Goal: Register for event/course

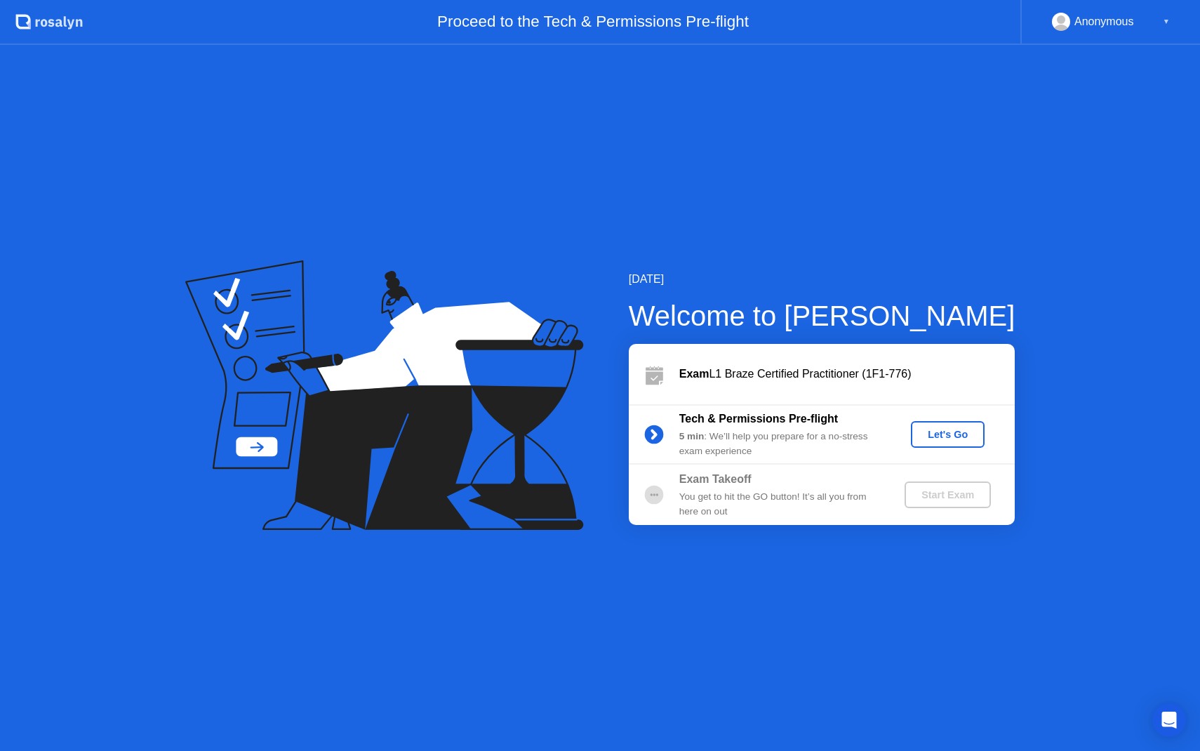
click at [956, 438] on div "Let's Go" at bounding box center [947, 434] width 62 height 11
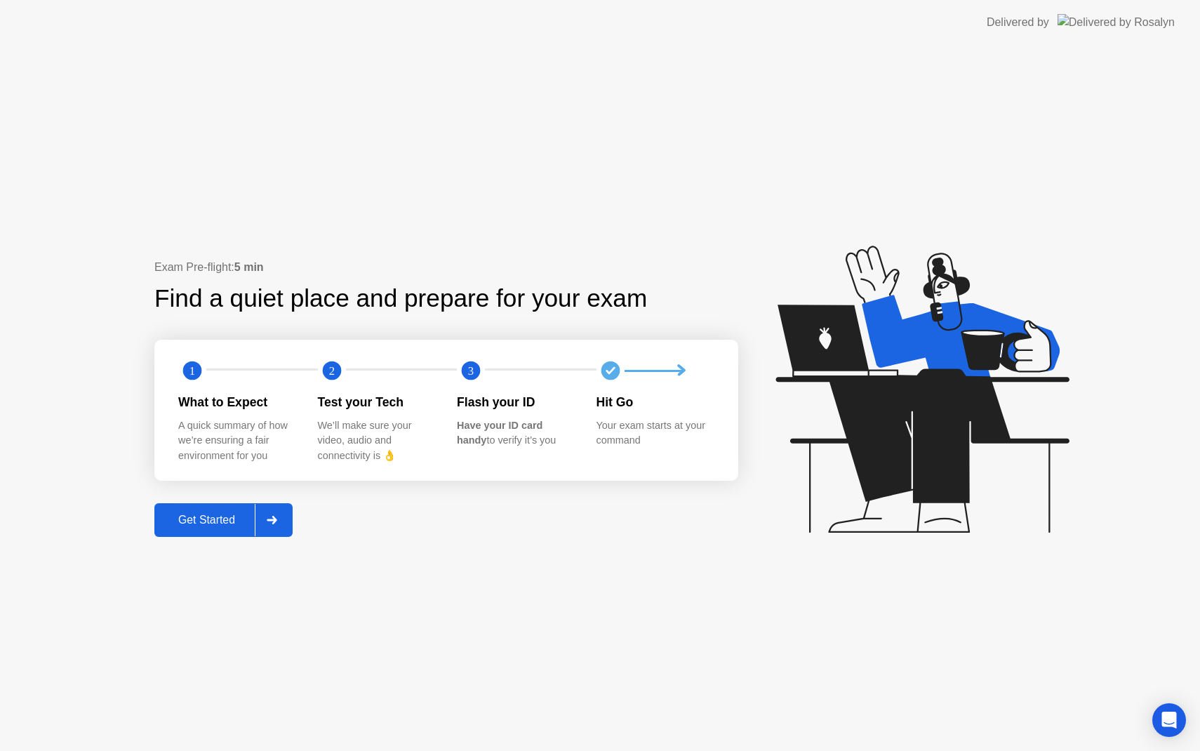
click at [190, 529] on button "Get Started" at bounding box center [223, 520] width 138 height 34
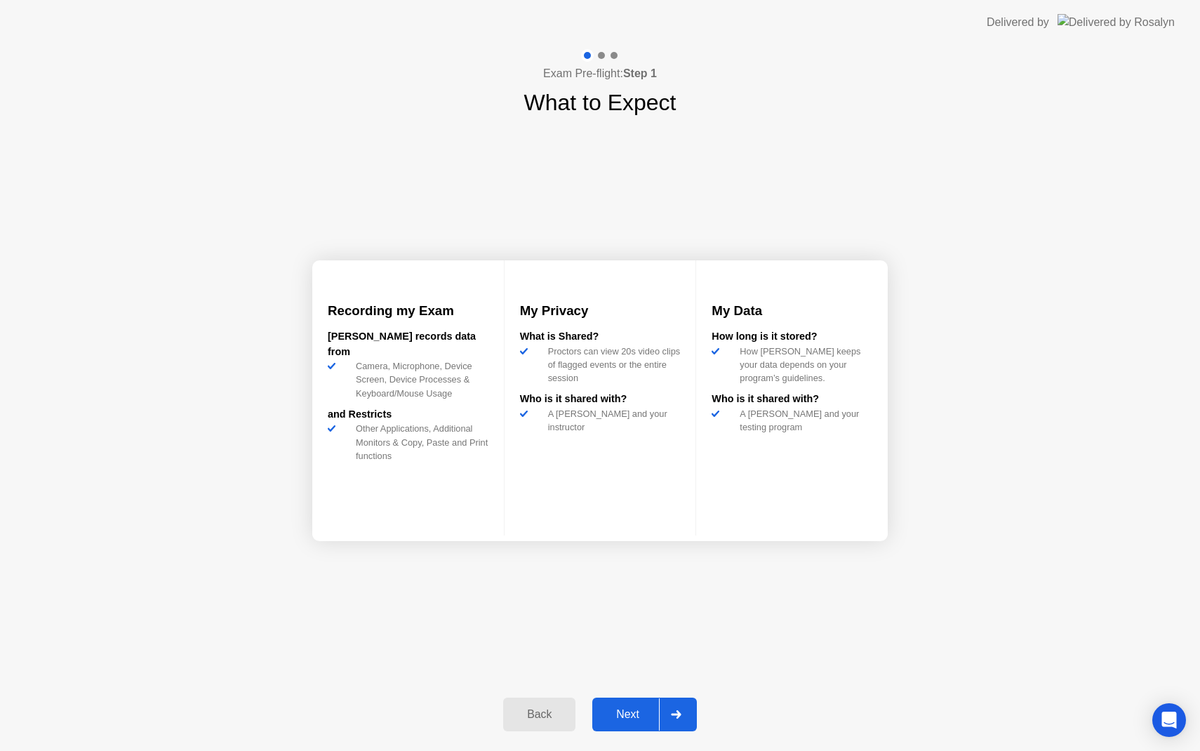
click at [637, 716] on div "Next" at bounding box center [627, 714] width 62 height 13
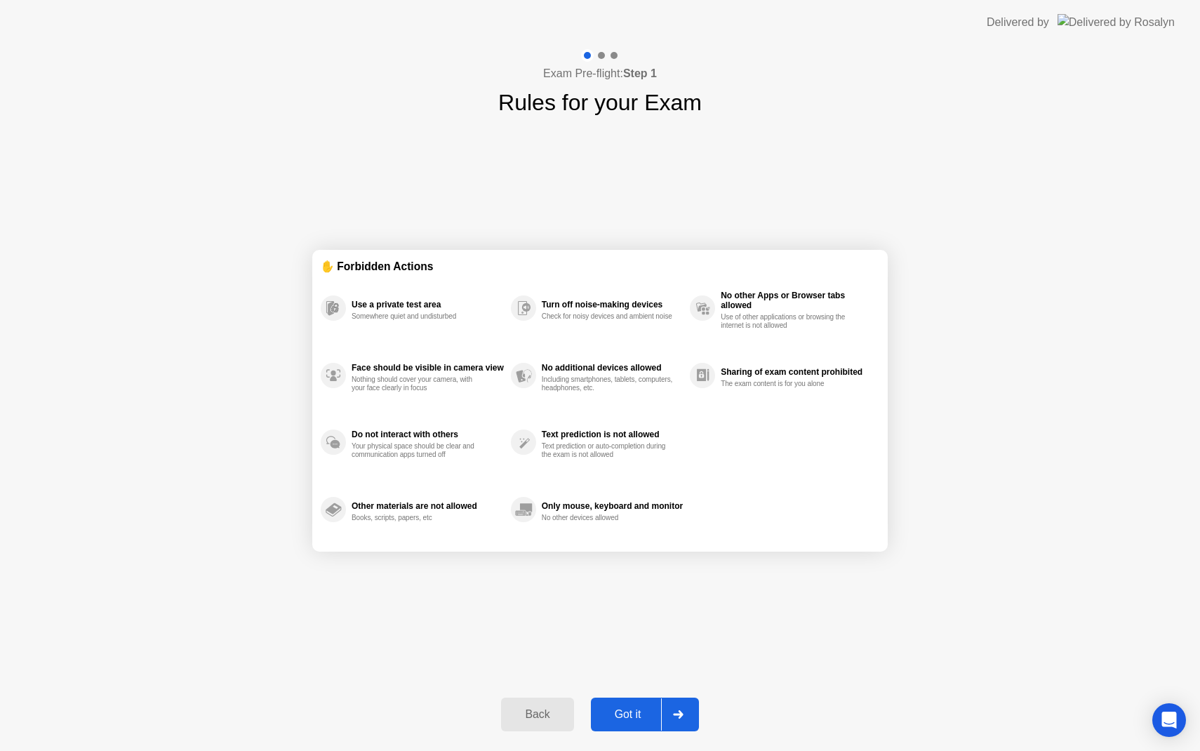
click at [630, 720] on div "Got it" at bounding box center [628, 714] width 66 height 13
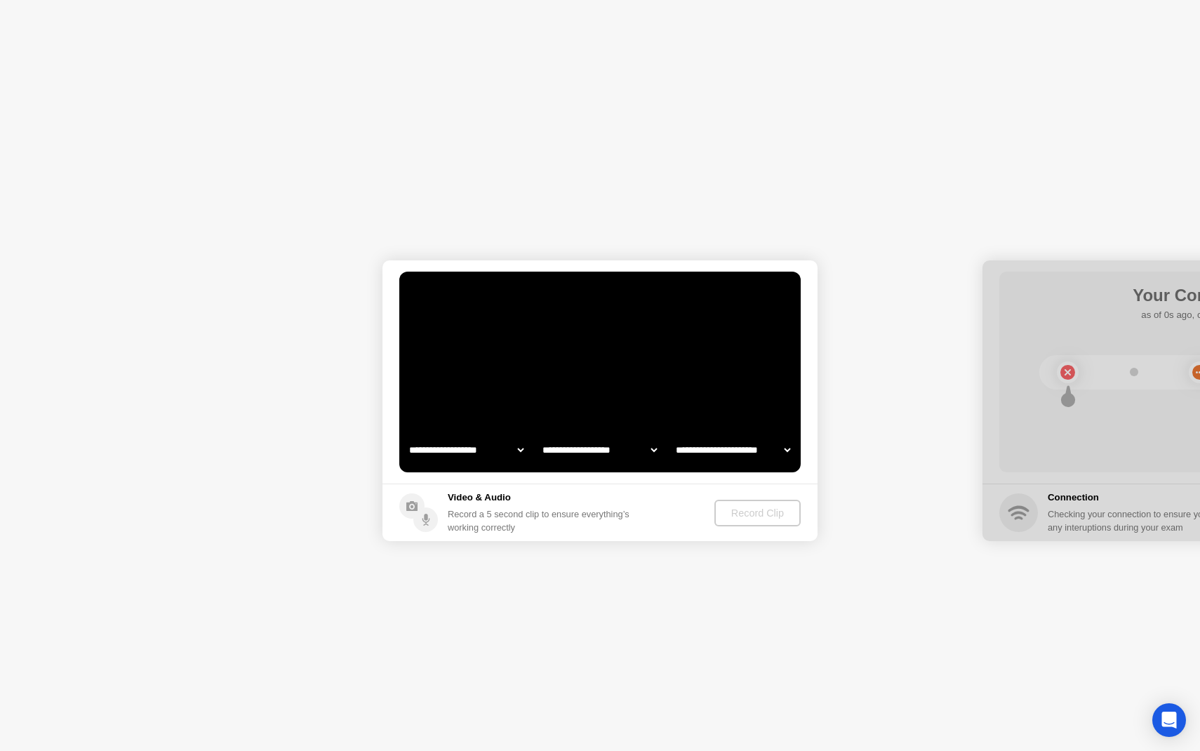
select select "**********"
select select "*******"
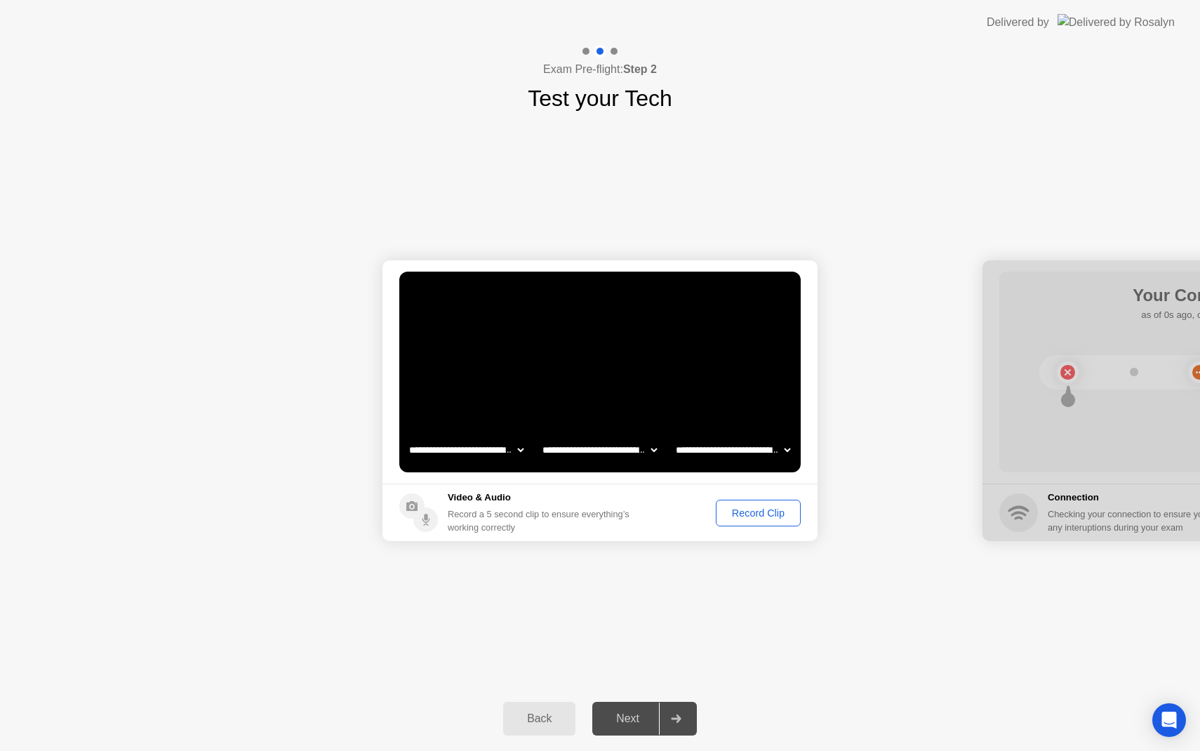
click at [602, 505] on div "Video & Audio Record a 5 second clip to ensure everything’s working correctly" at bounding box center [541, 511] width 187 height 43
click at [633, 717] on div "Next" at bounding box center [627, 718] width 62 height 13
click at [756, 513] on div "Record Clip" at bounding box center [758, 512] width 75 height 11
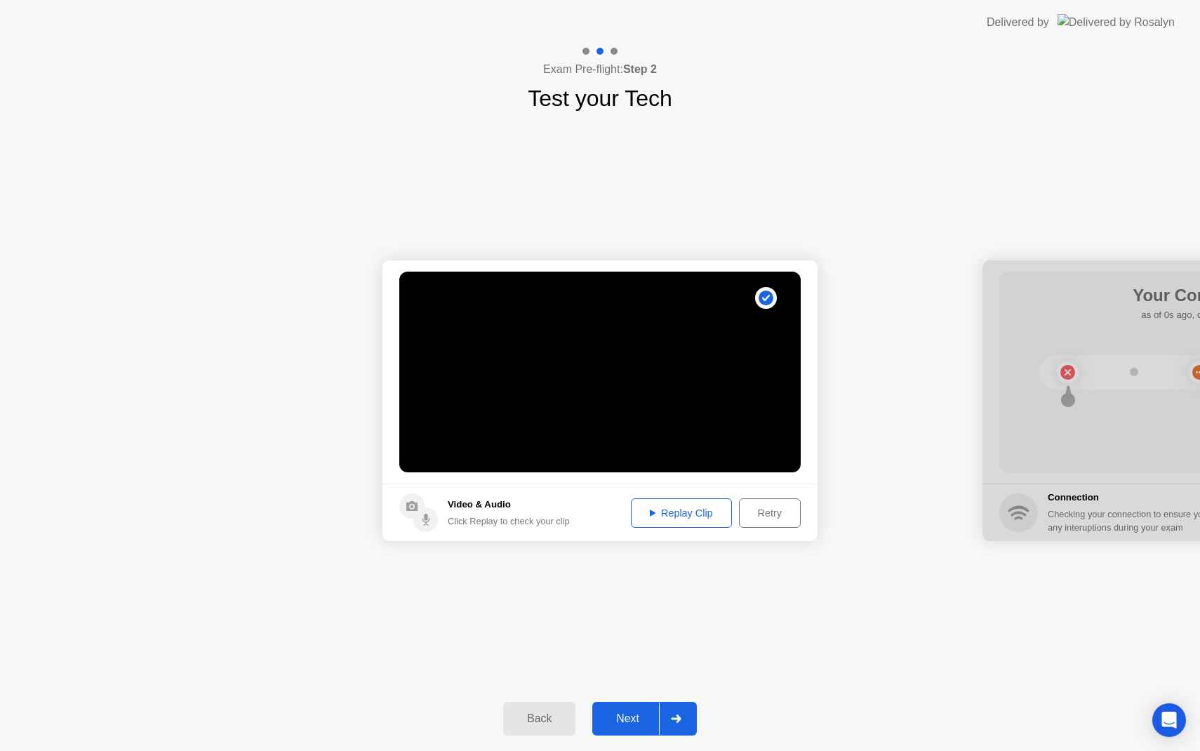
click at [637, 722] on div "Next" at bounding box center [627, 718] width 62 height 13
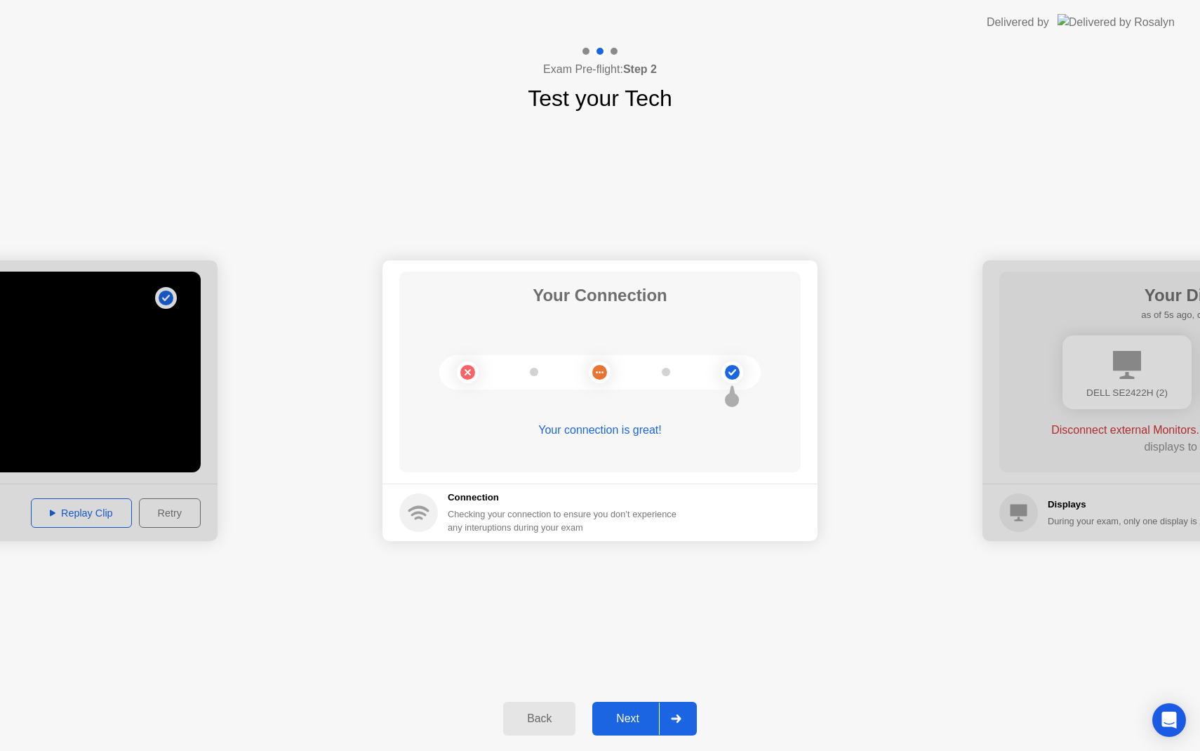
click at [631, 719] on div "Next" at bounding box center [627, 718] width 62 height 13
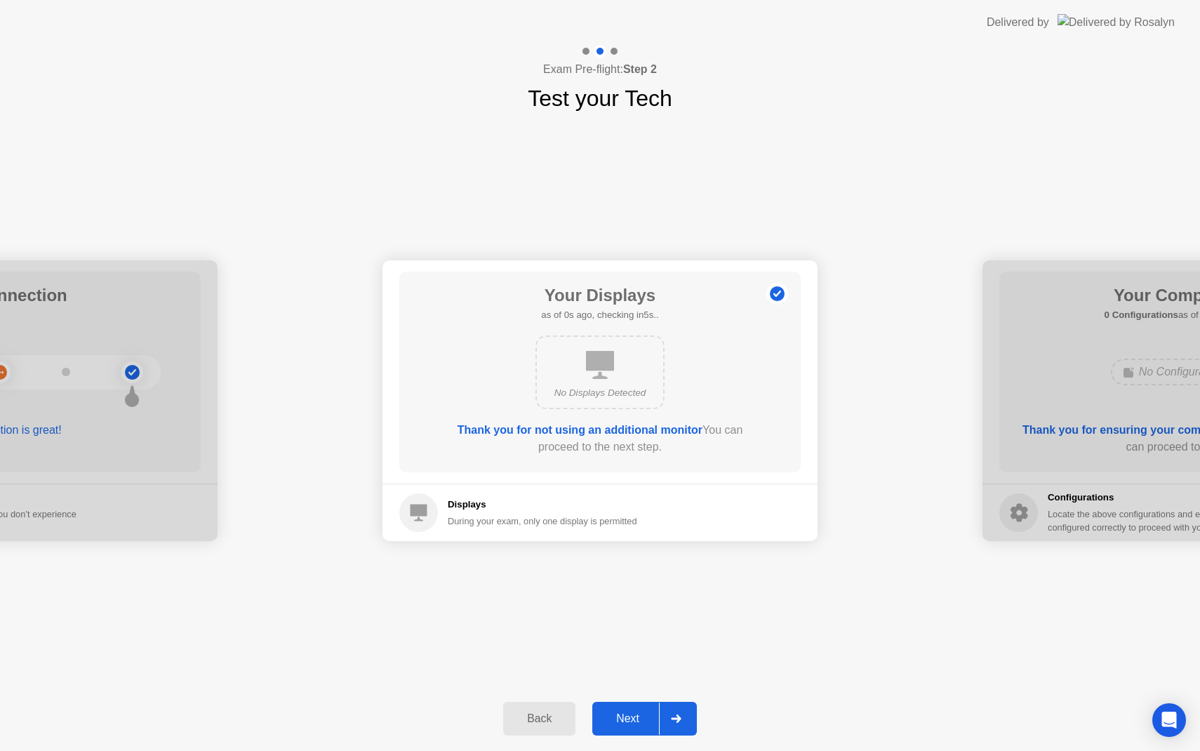
click at [636, 715] on div "Next" at bounding box center [627, 718] width 62 height 13
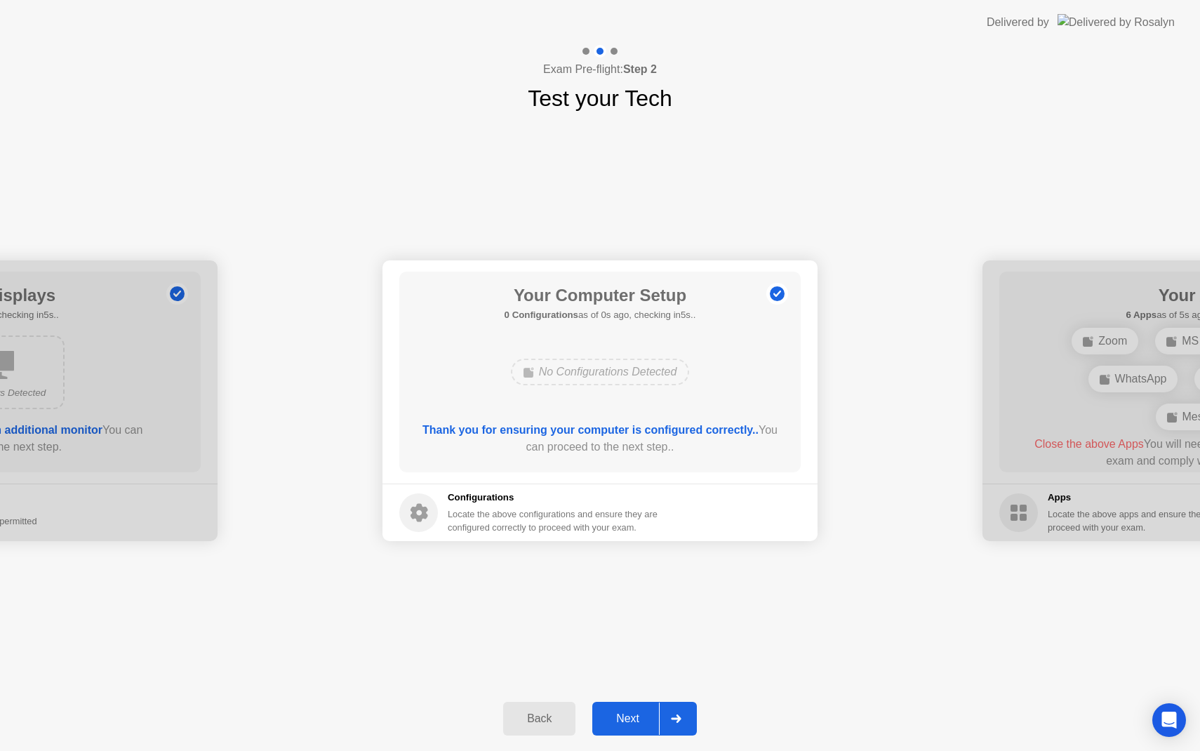
click at [638, 718] on div "Next" at bounding box center [627, 718] width 62 height 13
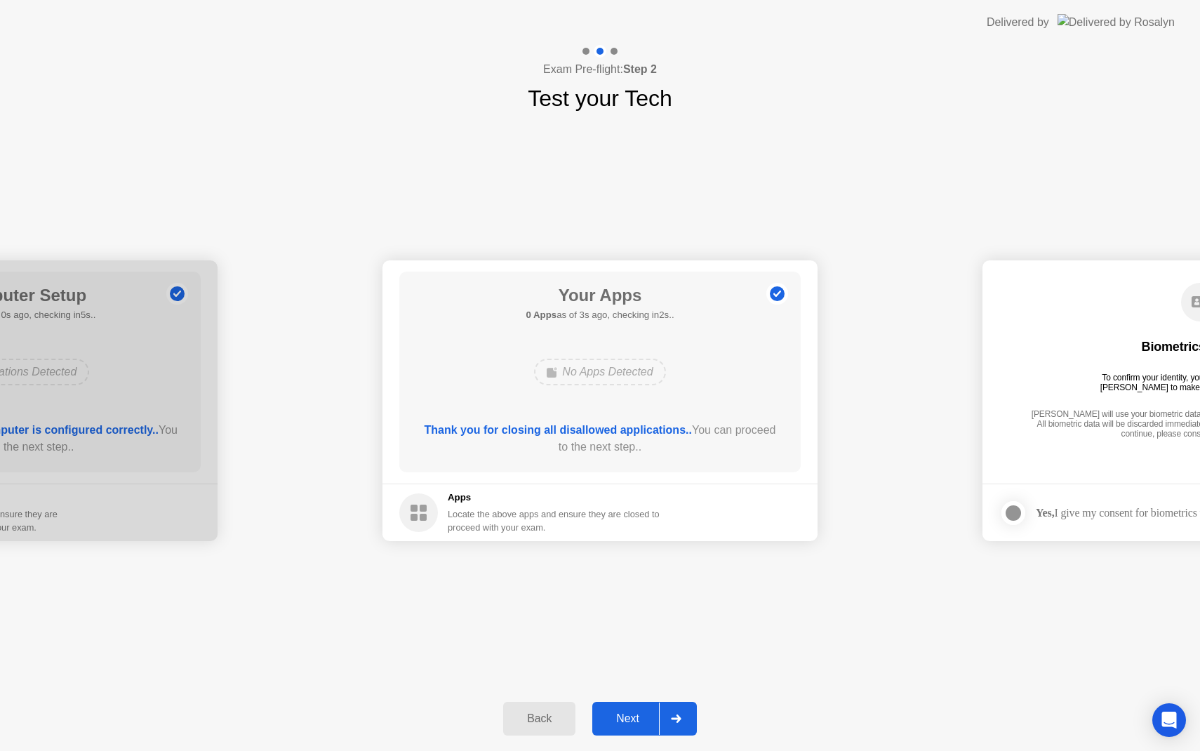
click at [640, 723] on div "Next" at bounding box center [627, 718] width 62 height 13
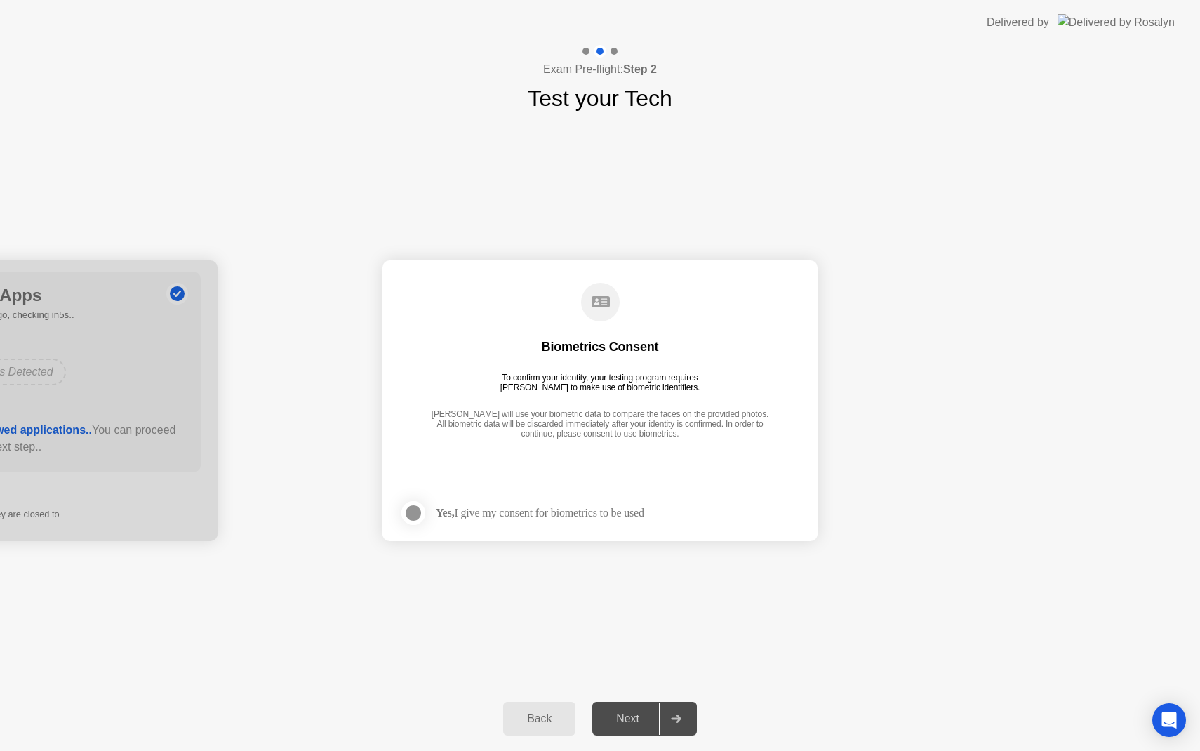
click at [415, 514] on div at bounding box center [413, 512] width 17 height 17
click at [619, 723] on div "Next" at bounding box center [627, 718] width 62 height 13
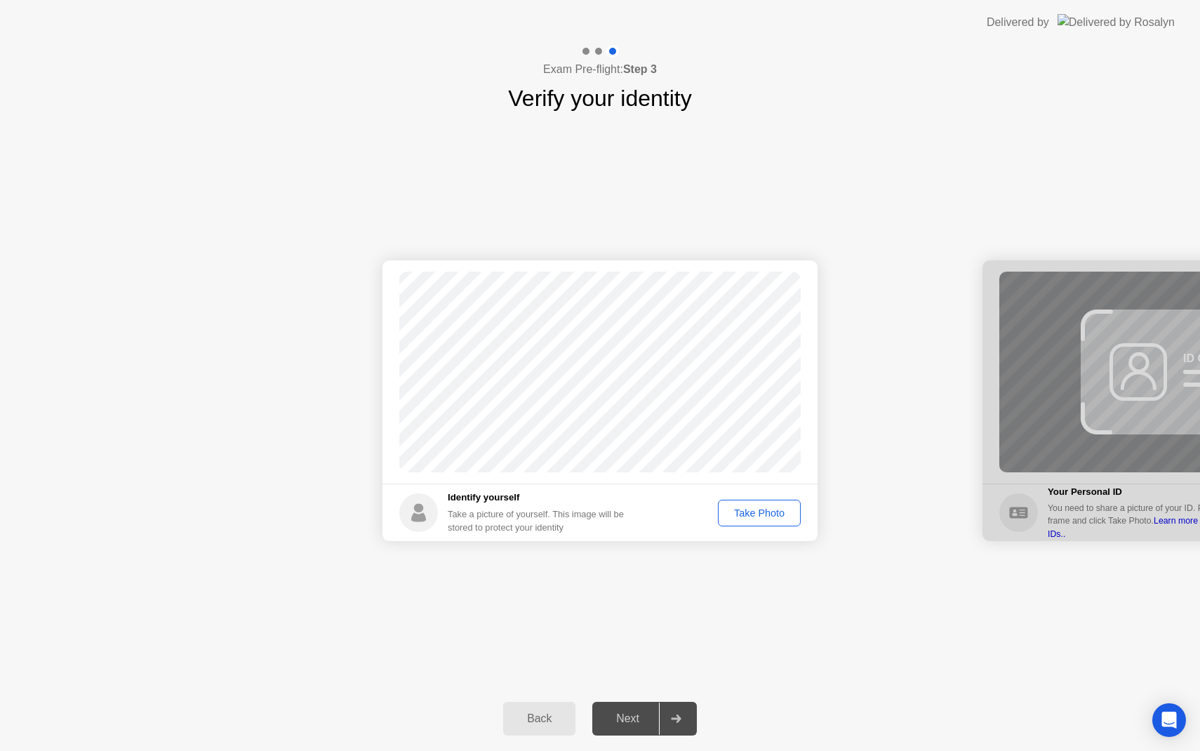
click at [761, 513] on div "Take Photo" at bounding box center [759, 512] width 73 height 11
click at [612, 715] on div "Next" at bounding box center [627, 718] width 62 height 13
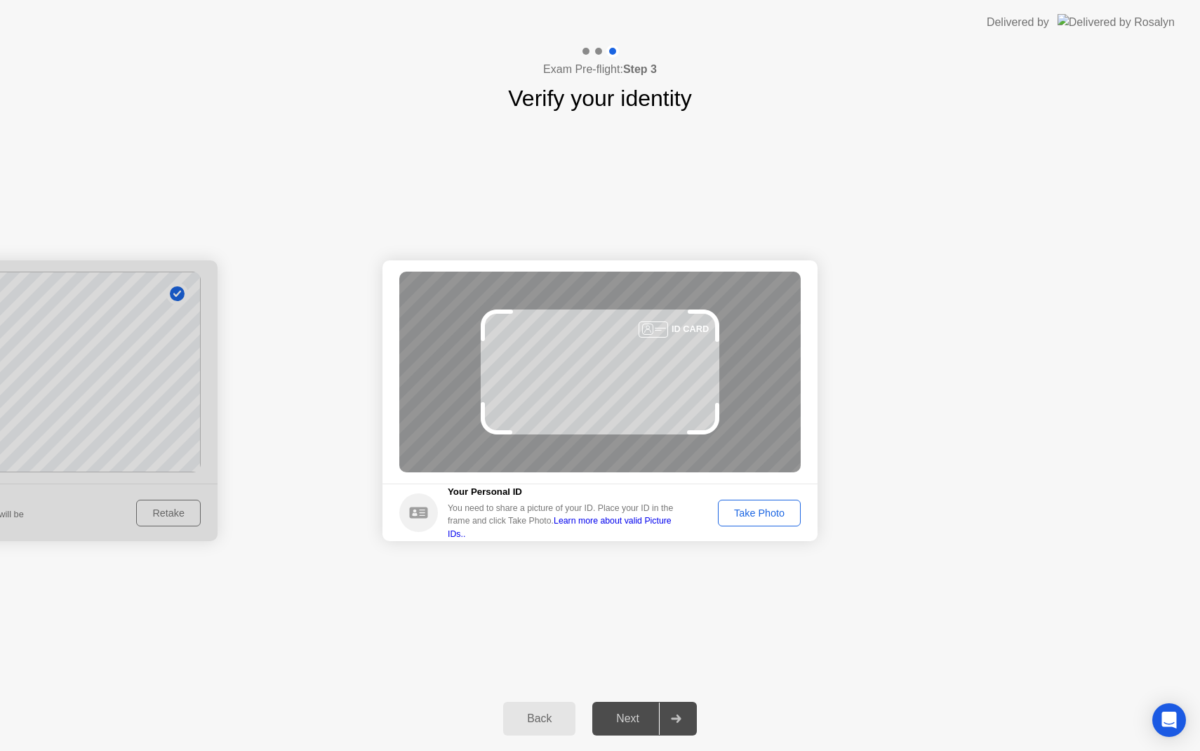
click at [783, 516] on div "Take Photo" at bounding box center [759, 512] width 73 height 11
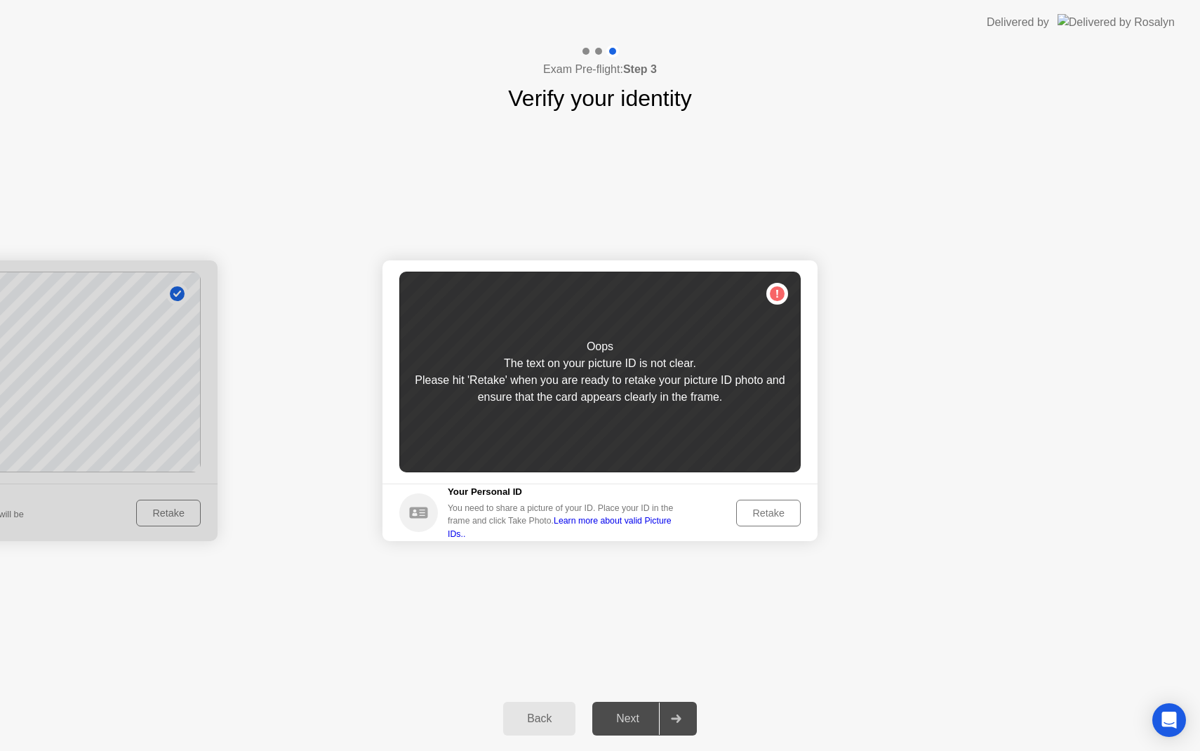
click at [784, 517] on div "Retake" at bounding box center [768, 512] width 55 height 11
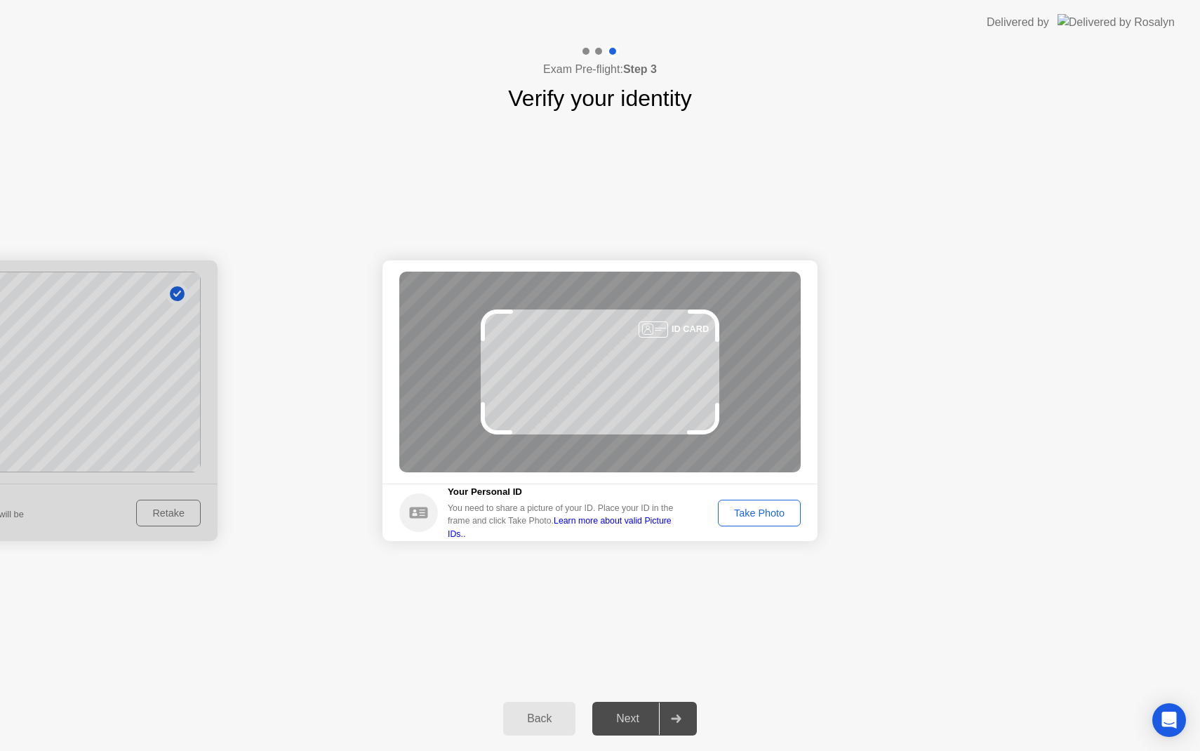
click at [782, 518] on div "Take Photo" at bounding box center [759, 512] width 73 height 11
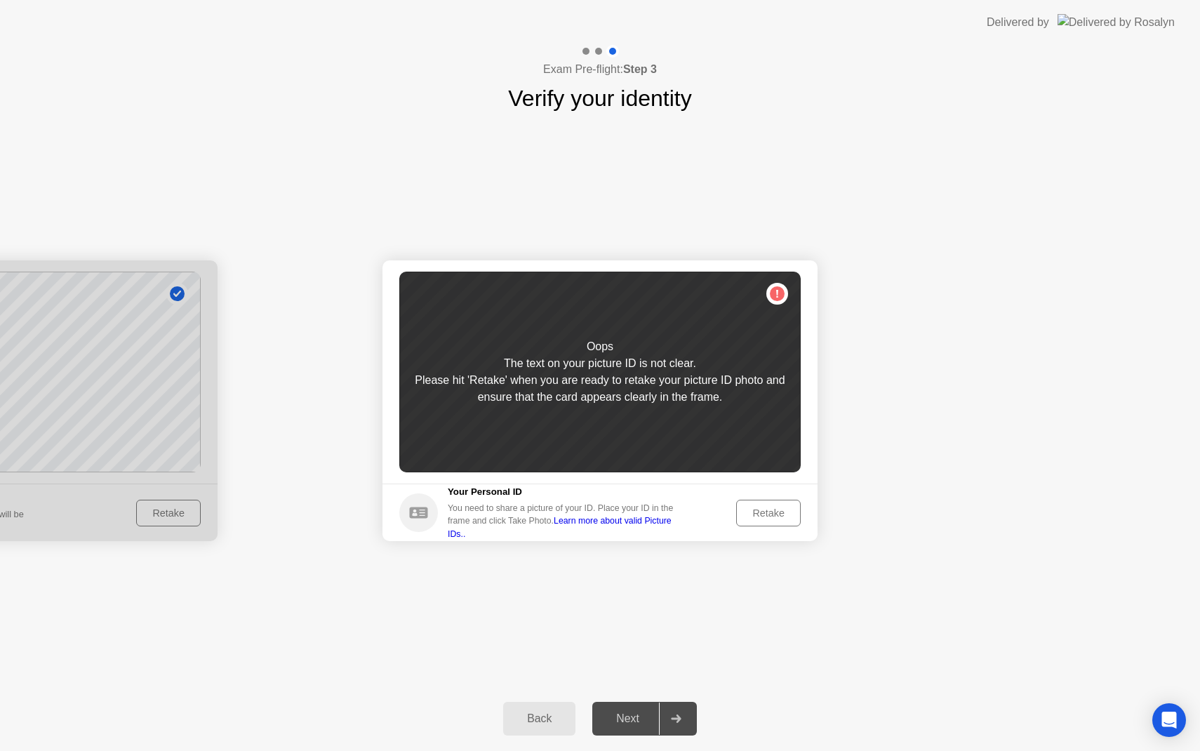
click at [782, 518] on div "Retake" at bounding box center [768, 512] width 55 height 11
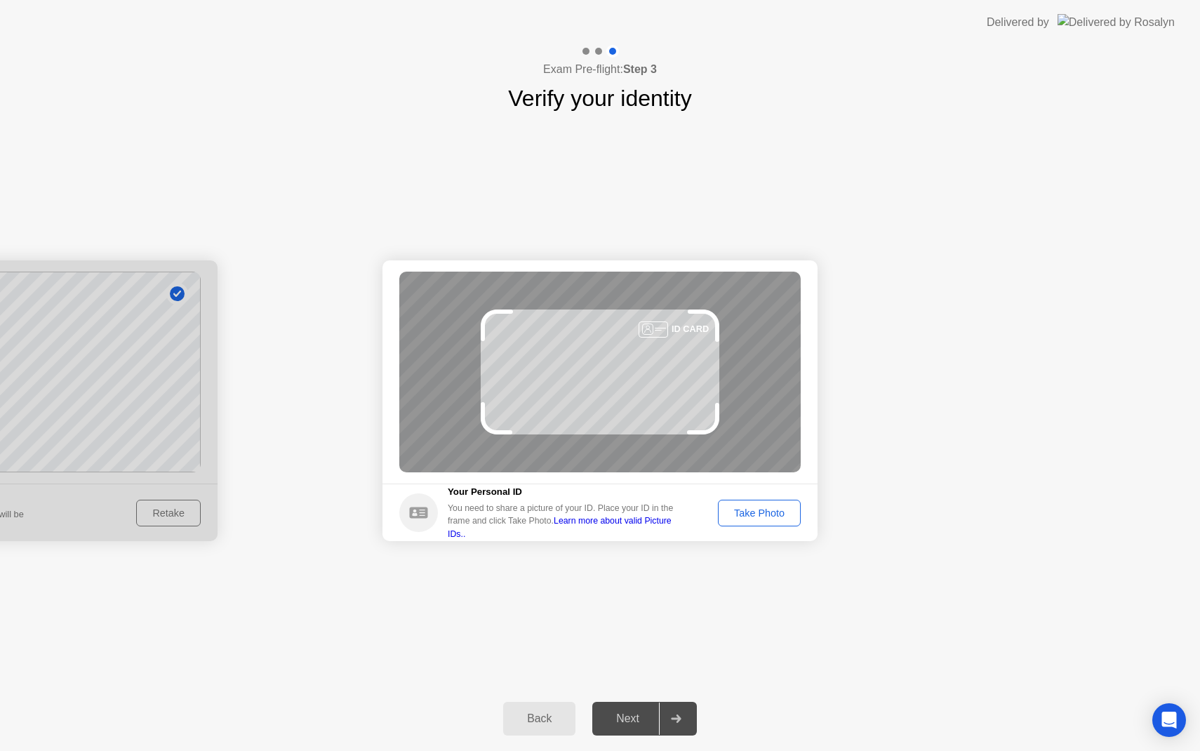
click at [764, 507] on div "Take Photo" at bounding box center [759, 512] width 73 height 11
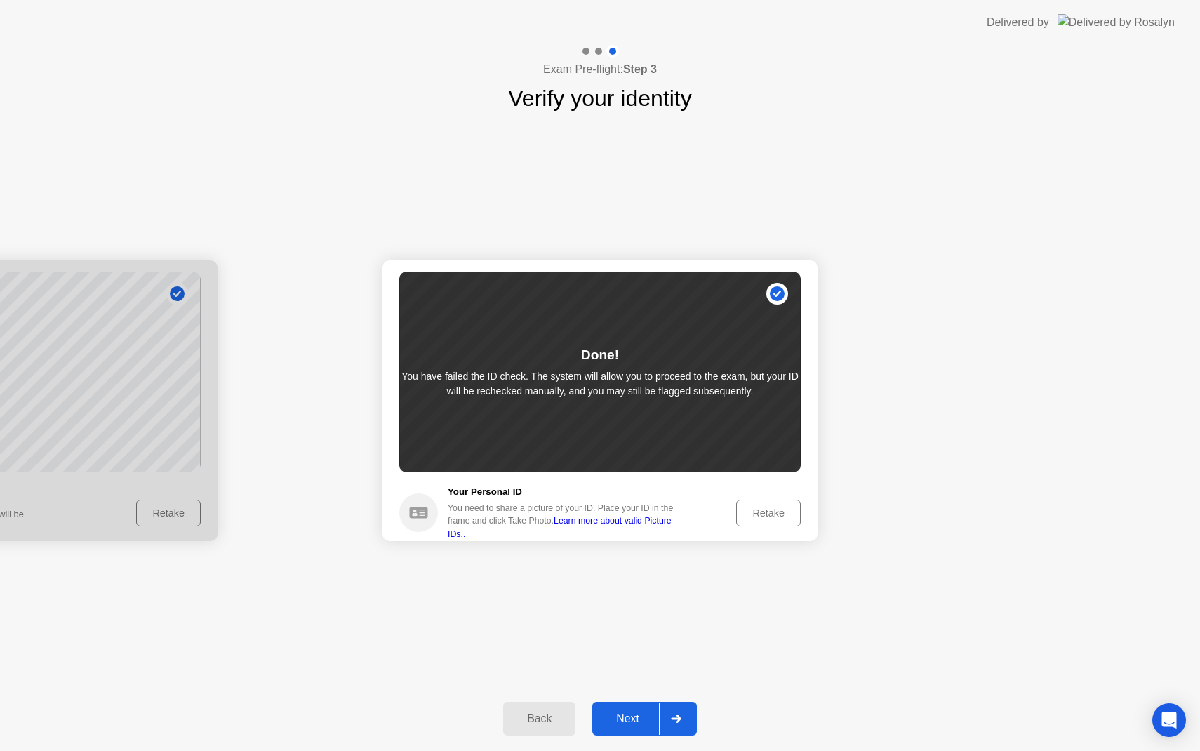
click at [628, 720] on div "Next" at bounding box center [627, 718] width 62 height 13
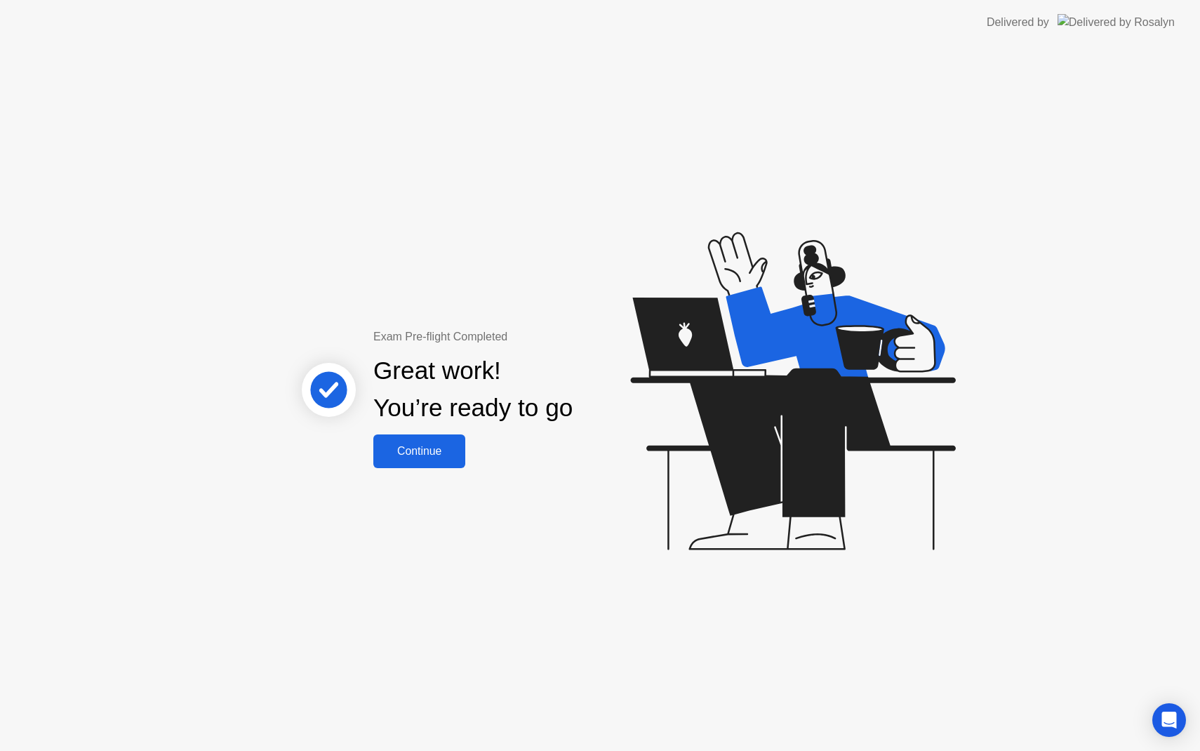
click at [422, 453] on div "Continue" at bounding box center [418, 451] width 83 height 13
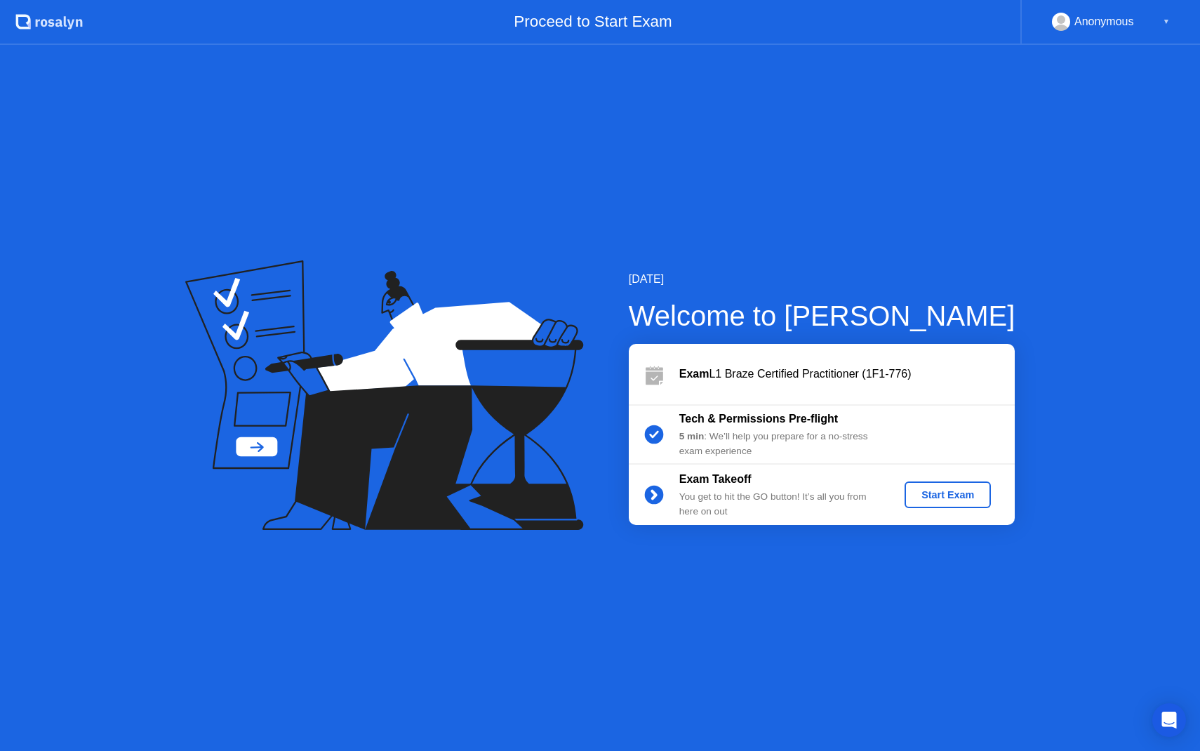
click at [966, 496] on div "Start Exam" at bounding box center [947, 494] width 75 height 11
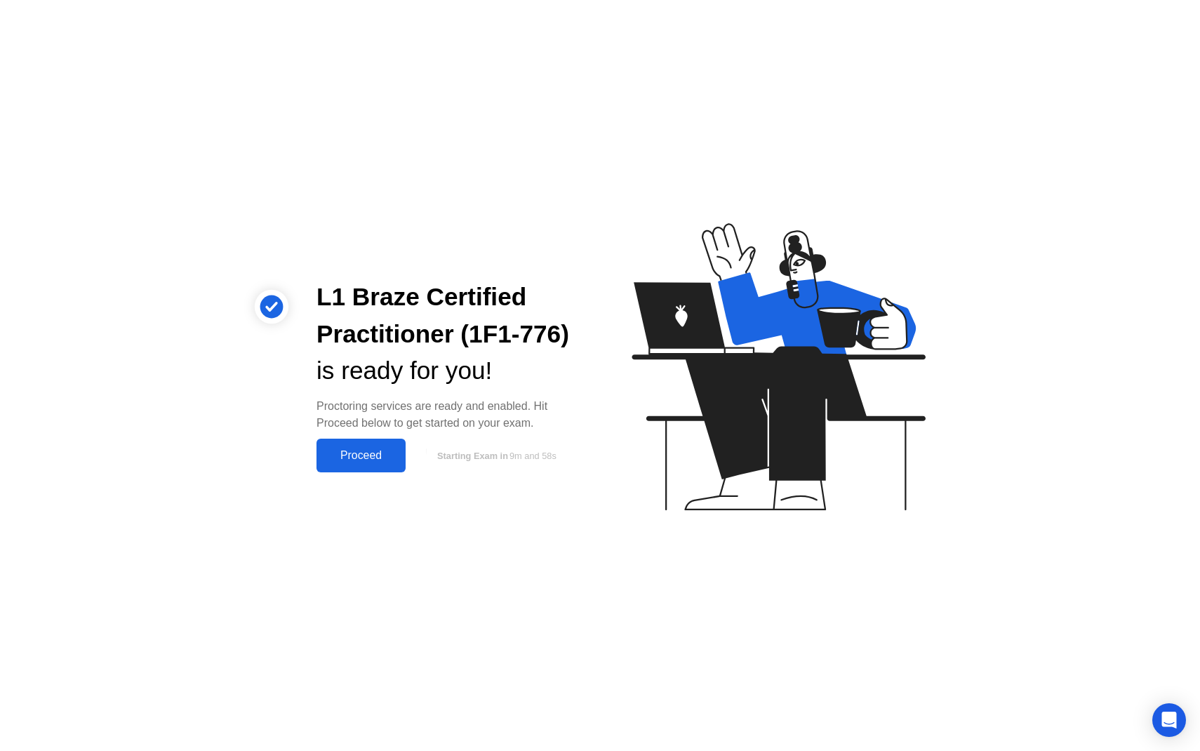
click at [349, 455] on div "Proceed" at bounding box center [361, 455] width 81 height 13
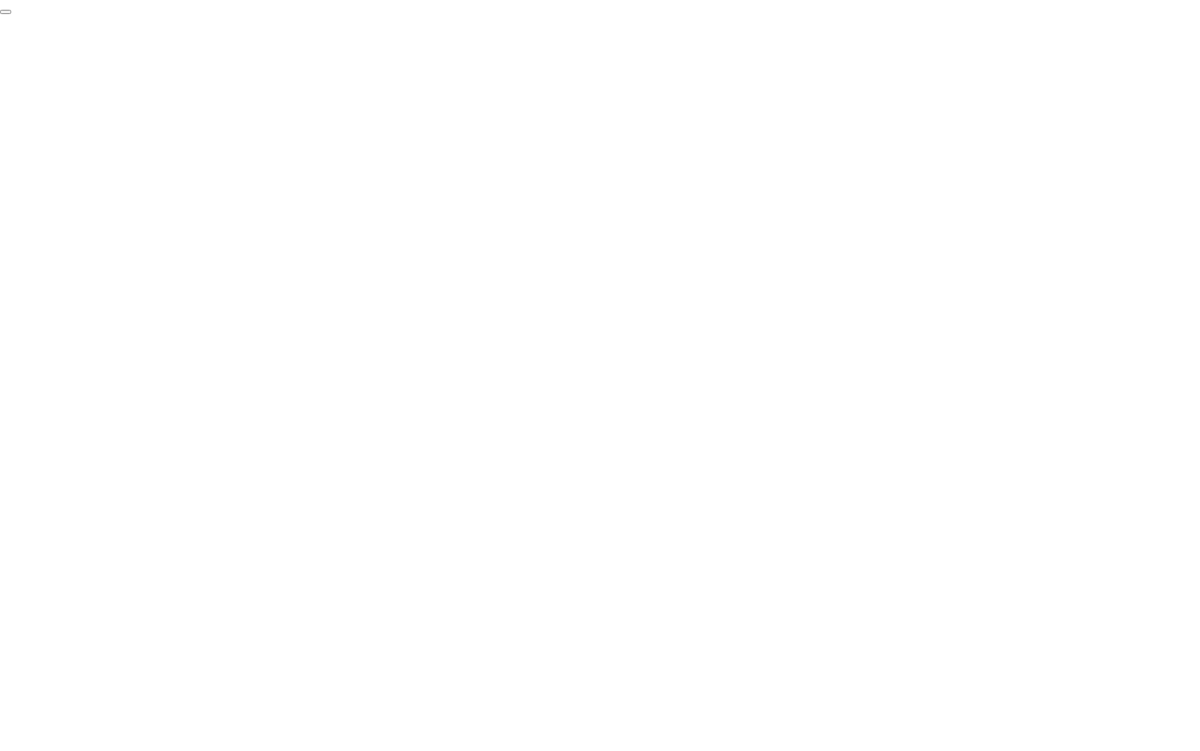
click div "End Proctoring Session"
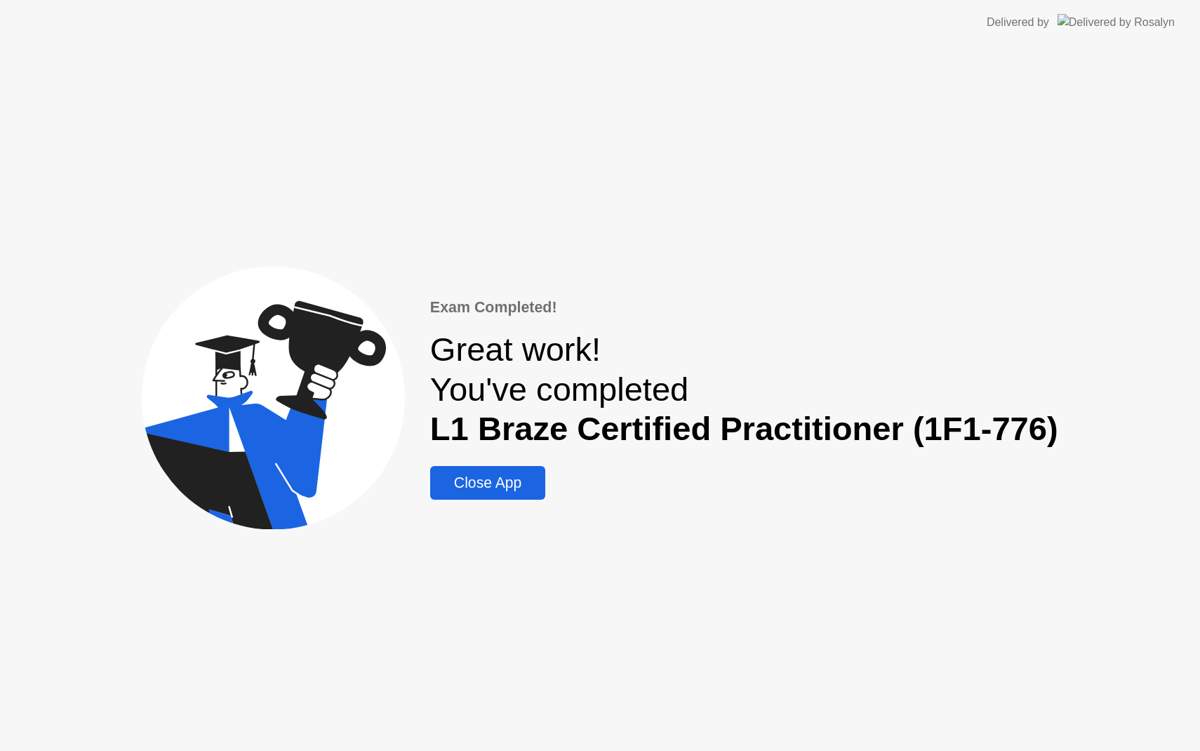
click at [492, 495] on button "Close App" at bounding box center [488, 483] width 116 height 34
